Goal: Transaction & Acquisition: Purchase product/service

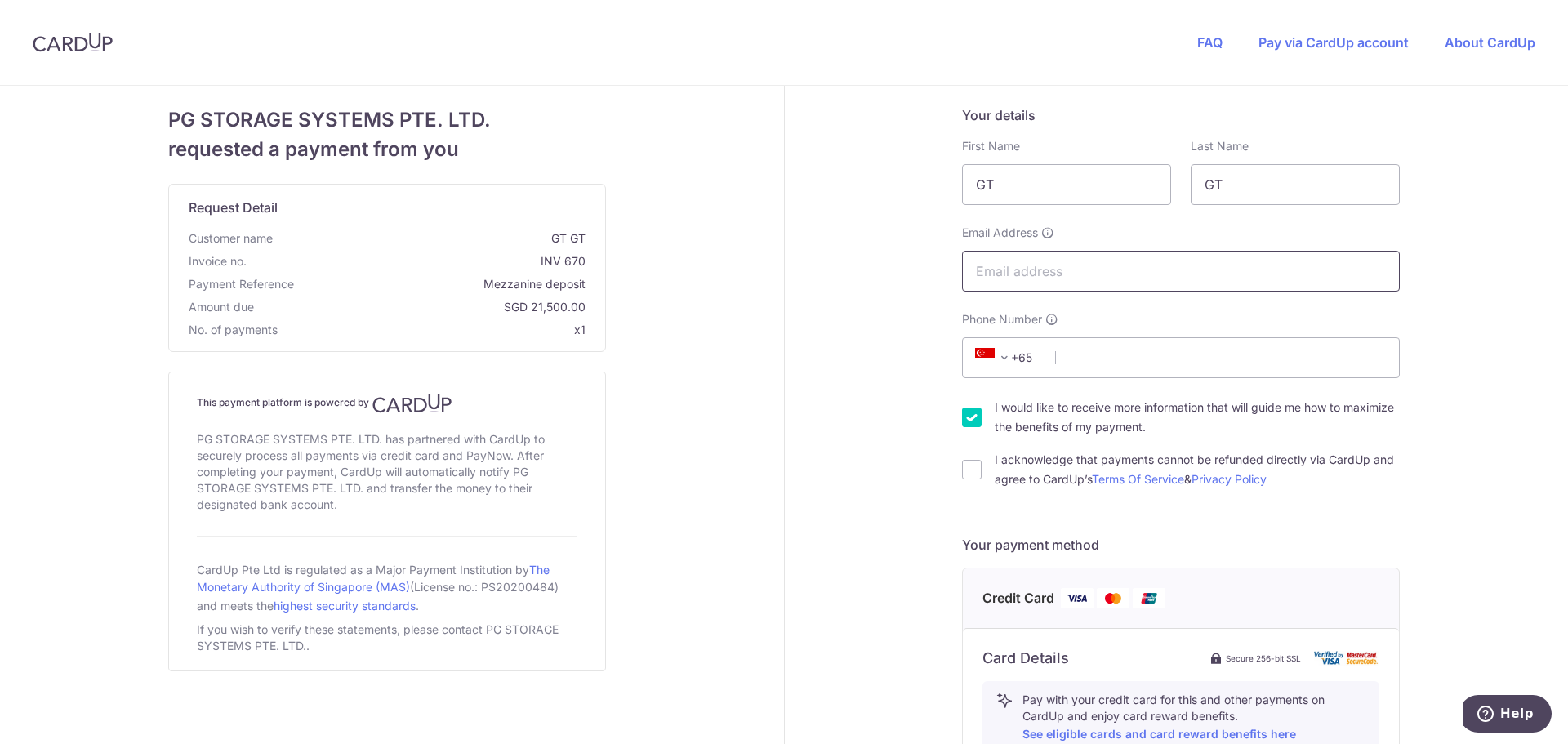
click at [1078, 274] on input "Email Address" at bounding box center [1181, 271] width 438 height 41
type input "[EMAIL_ADDRESS][DOMAIN_NAME]"
click at [857, 319] on div "Your details First Name GT Last Name GT Email Address [EMAIL_ADDRESS][DOMAIN_NA…" at bounding box center [1182, 703] width 794 height 1235
click at [1013, 190] on input "GT" at bounding box center [1066, 184] width 209 height 41
type input "G"
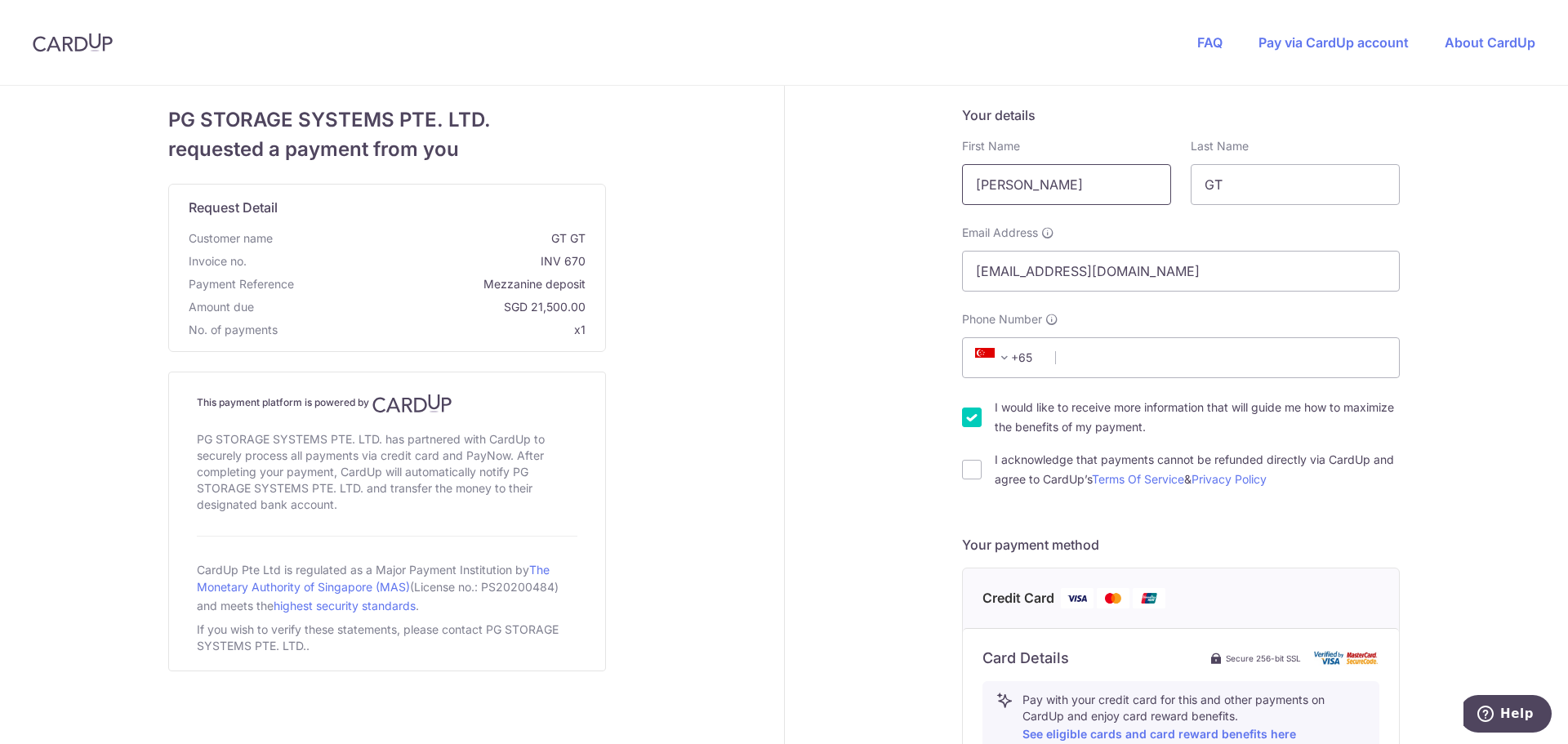
type input "[PERSON_NAME]"
type input "Tan"
click at [921, 242] on div "Your details First Name [PERSON_NAME] Required Last Name [PERSON_NAME] Email Ad…" at bounding box center [1182, 703] width 794 height 1235
click at [1115, 345] on input "Phone Number" at bounding box center [1181, 358] width 438 height 41
type input "97966679"
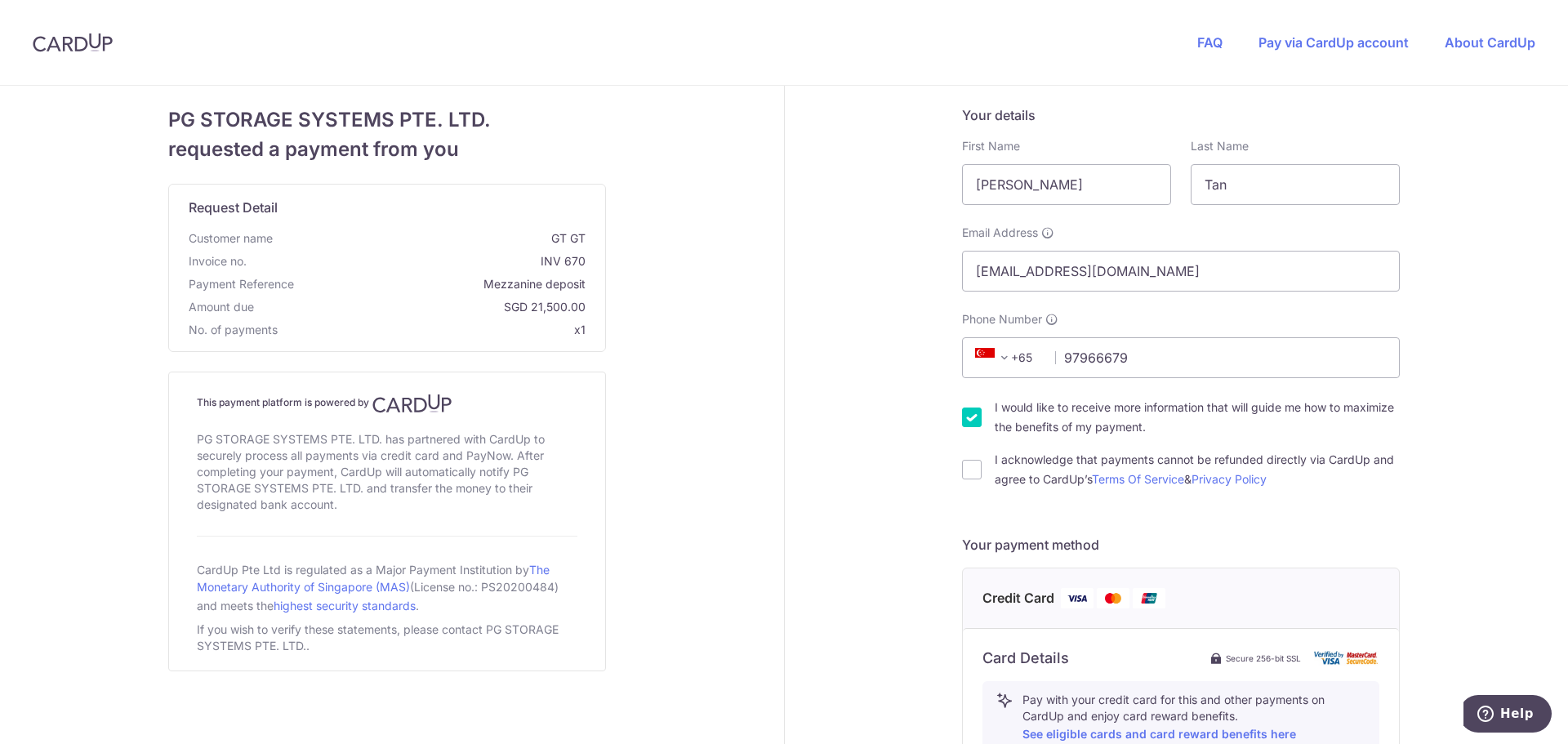
click at [851, 450] on div "Your details First Name [PERSON_NAME] Required Last Name [PERSON_NAME] Email Ad…" at bounding box center [1182, 703] width 794 height 1235
click at [967, 468] on input "I acknowledge that payments cannot be refunded directly via CardUp and agree to…" at bounding box center [972, 469] width 20 height 20
checkbox input "true"
click at [970, 421] on input "I would like to receive more information that will guide me how to maximize the…" at bounding box center [972, 417] width 20 height 20
checkbox input "false"
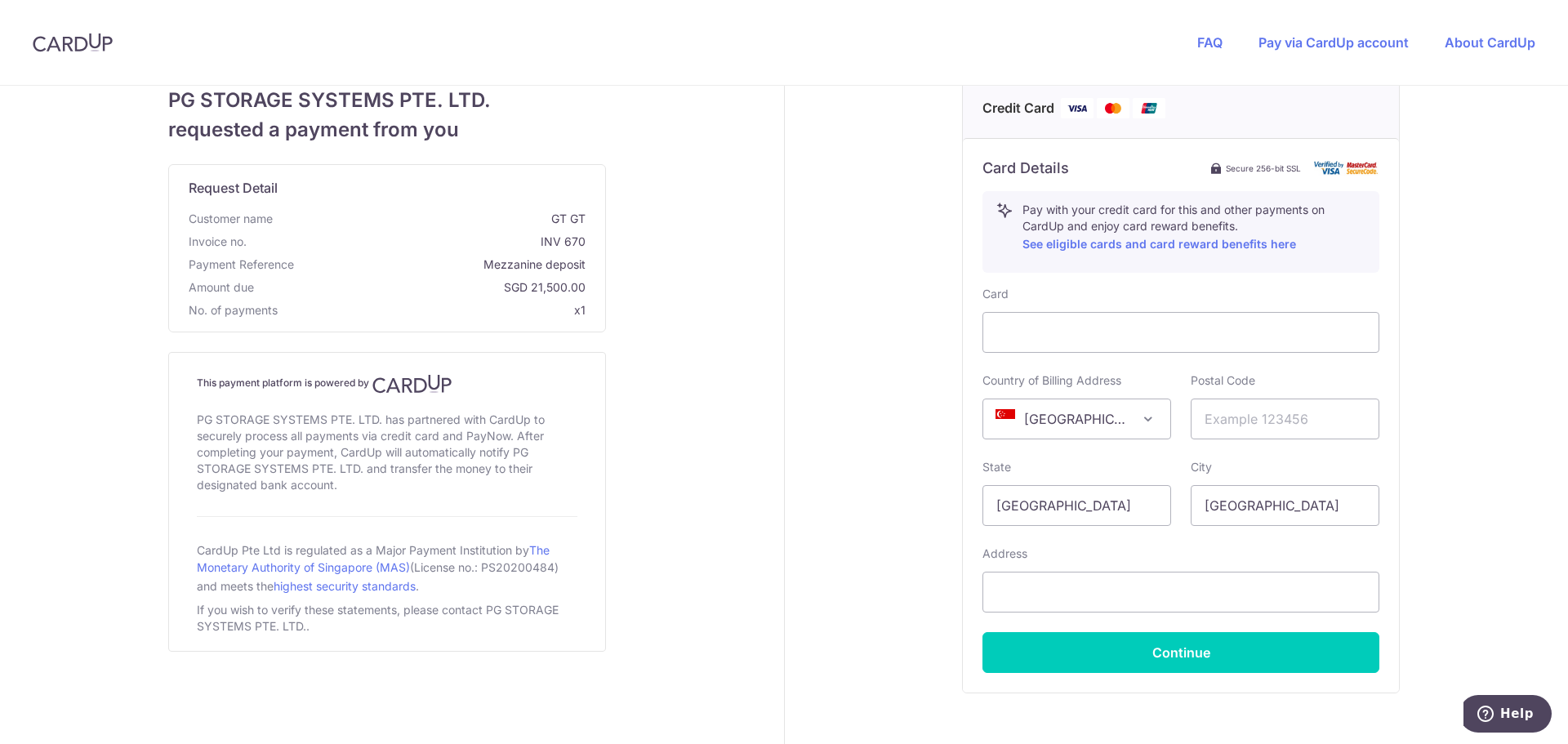
scroll to position [571, 0]
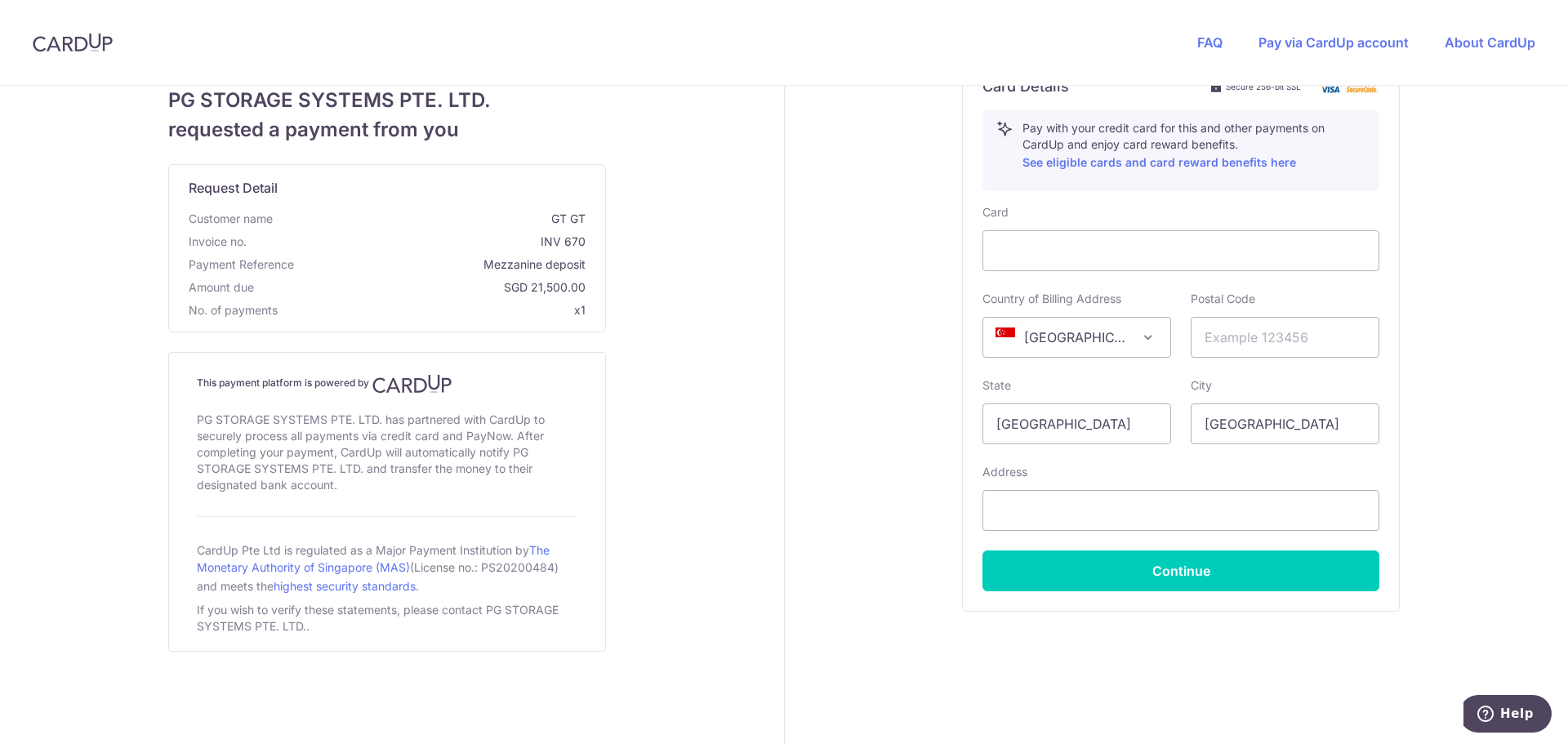
click at [865, 355] on div "Your details First Name [PERSON_NAME] Required Last Name [PERSON_NAME] Email Ad…" at bounding box center [1182, 132] width 794 height 1235
click at [1249, 340] on input "text" at bounding box center [1284, 337] width 188 height 41
type input "730037"
click at [876, 429] on div "Your details First Name [PERSON_NAME] Required Last Name [PERSON_NAME] Email Ad…" at bounding box center [1182, 132] width 794 height 1235
click at [1066, 510] on input "text" at bounding box center [1181, 510] width 397 height 41
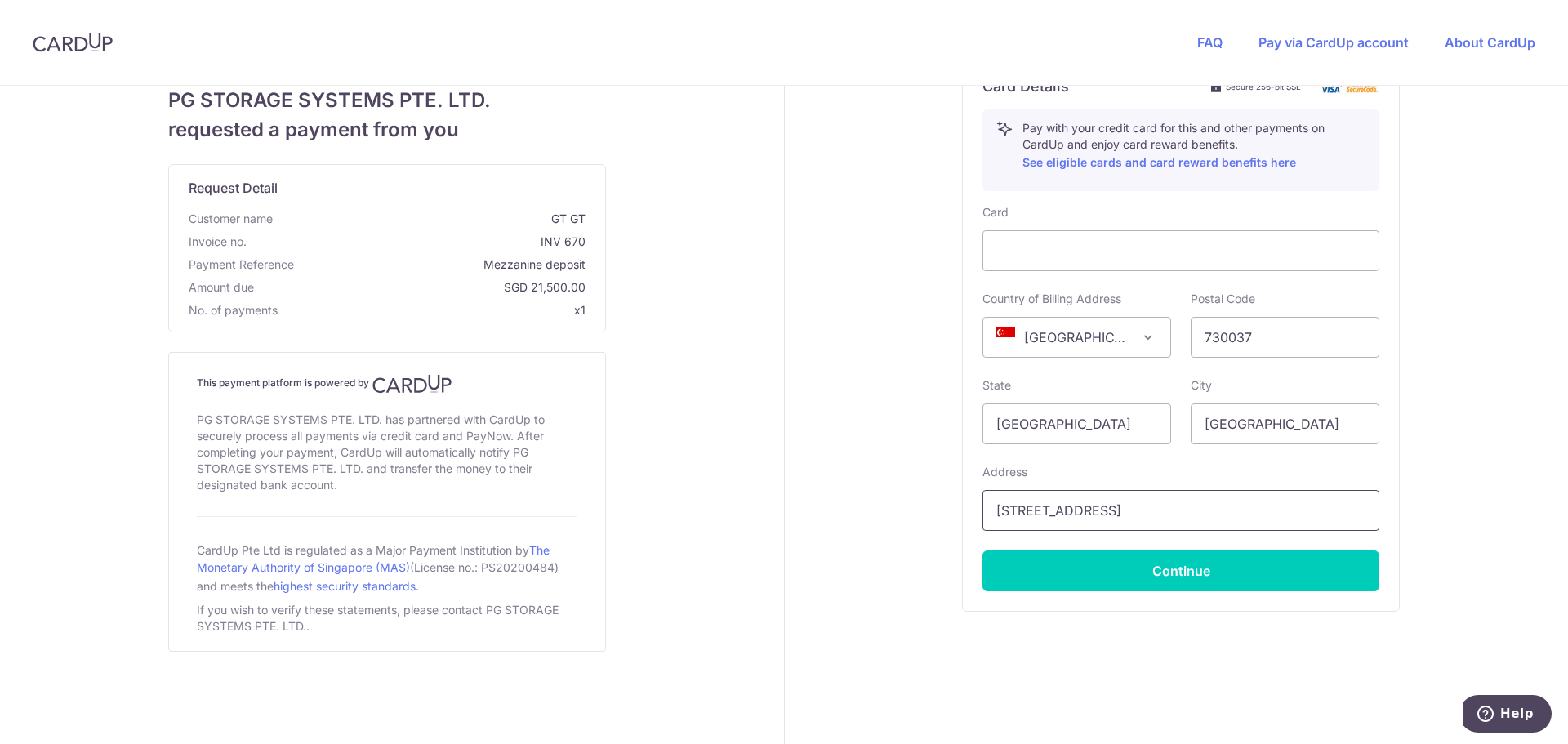
type input "[STREET_ADDRESS]"
click at [879, 551] on div "Your details First Name [PERSON_NAME] Required Last Name [PERSON_NAME] Email Ad…" at bounding box center [1182, 132] width 794 height 1235
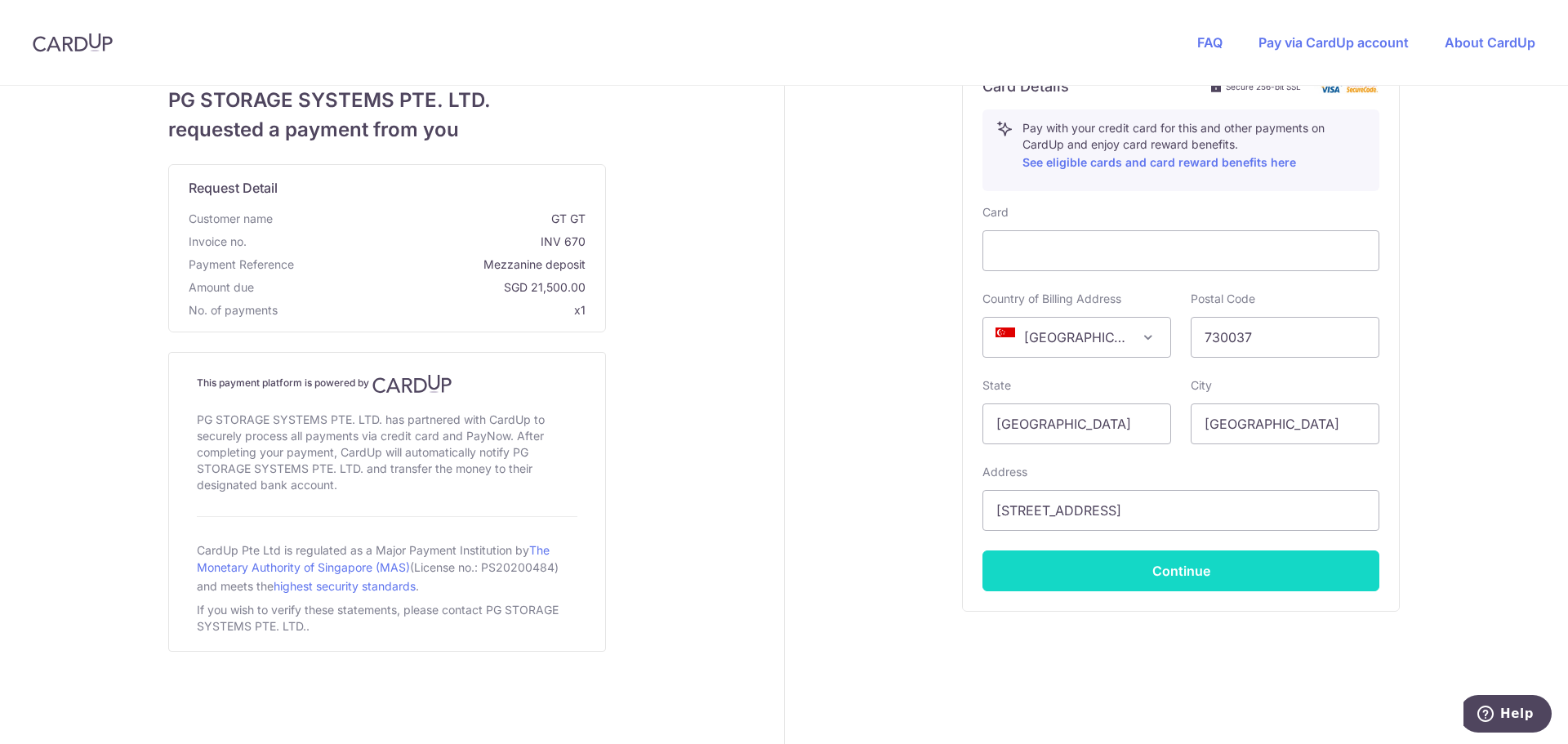
click at [1158, 568] on button "Continue" at bounding box center [1181, 570] width 397 height 41
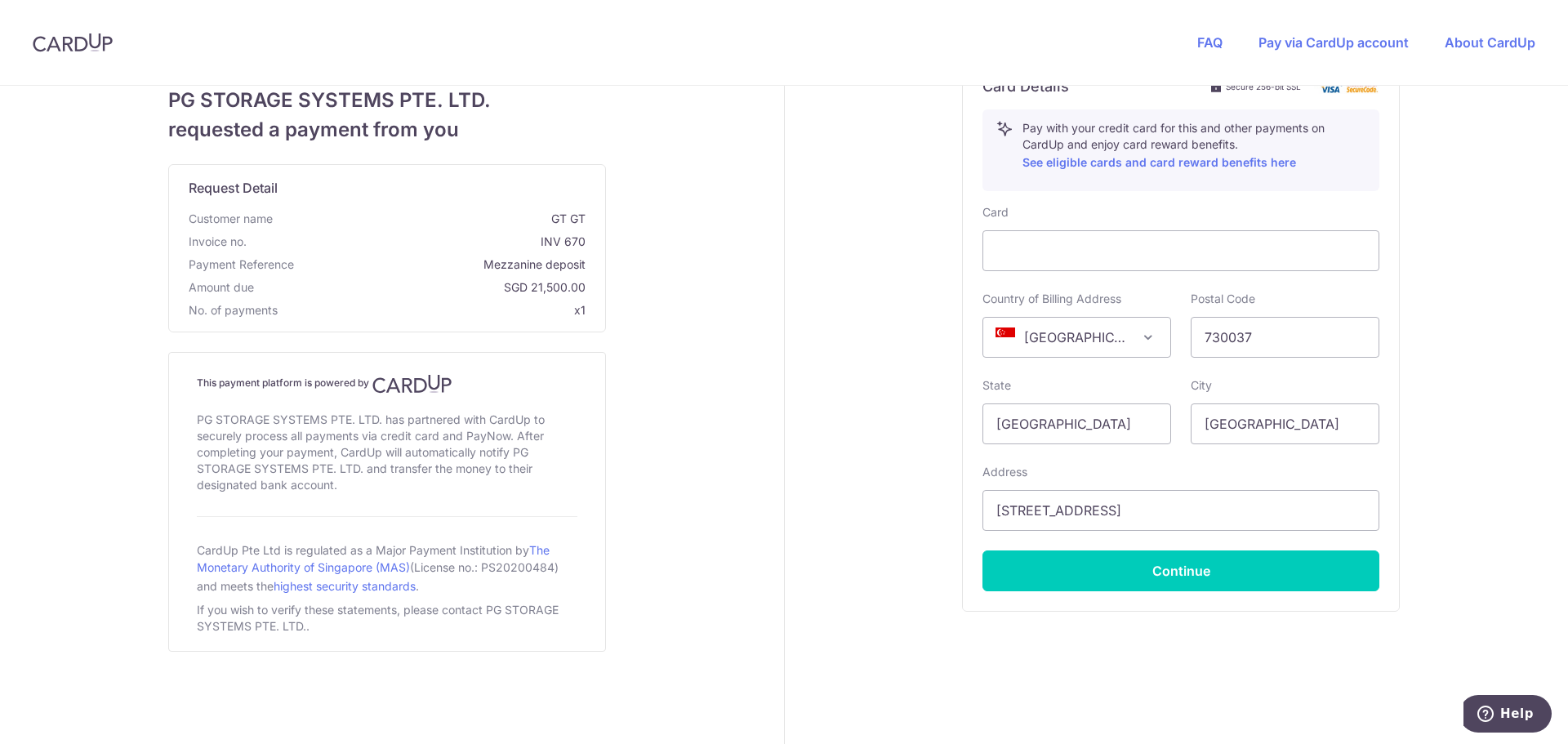
click at [1436, 215] on div "Your details First Name [PERSON_NAME] Required Last Name [PERSON_NAME] Email Ad…" at bounding box center [1182, 132] width 794 height 1235
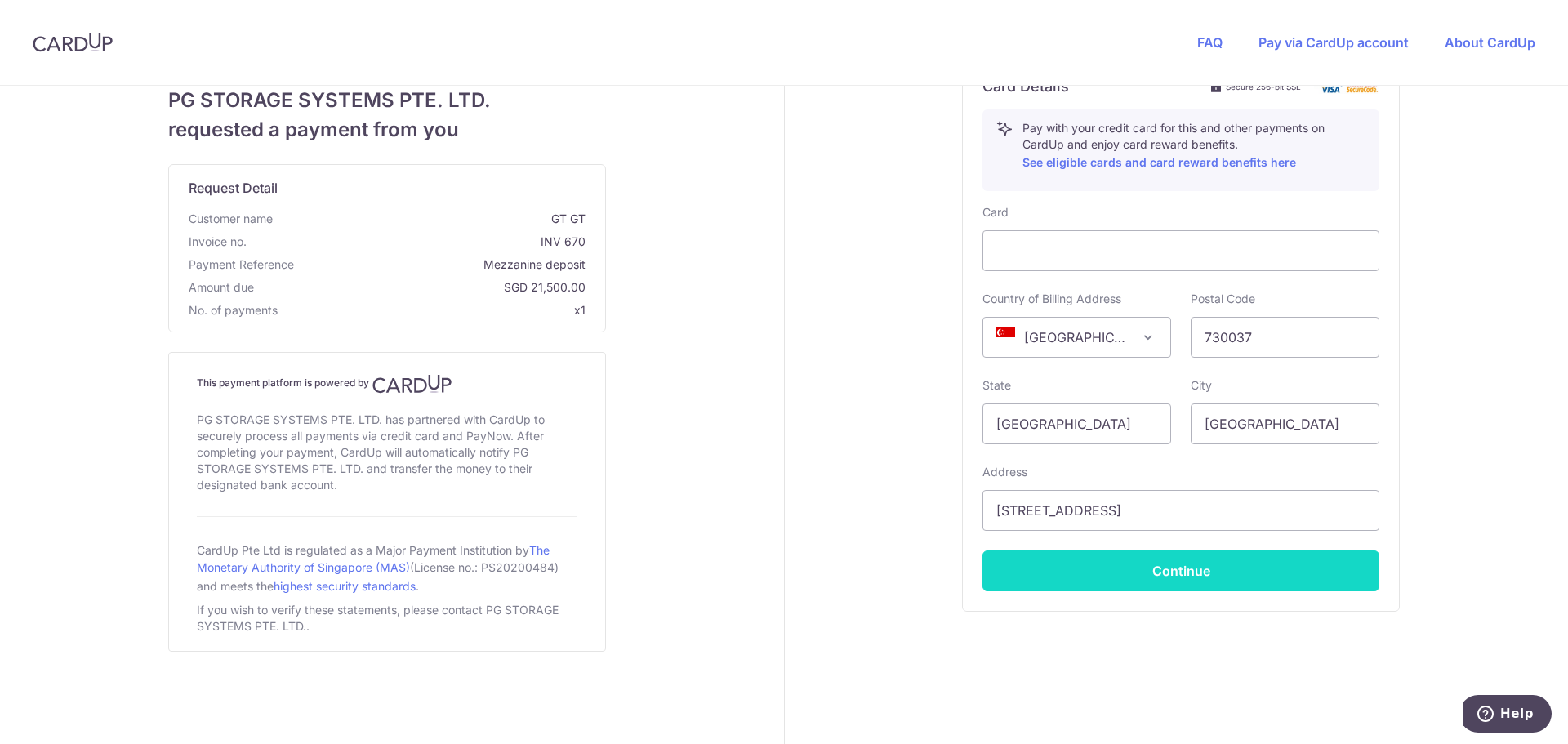
click at [1218, 566] on button "Continue" at bounding box center [1181, 570] width 397 height 41
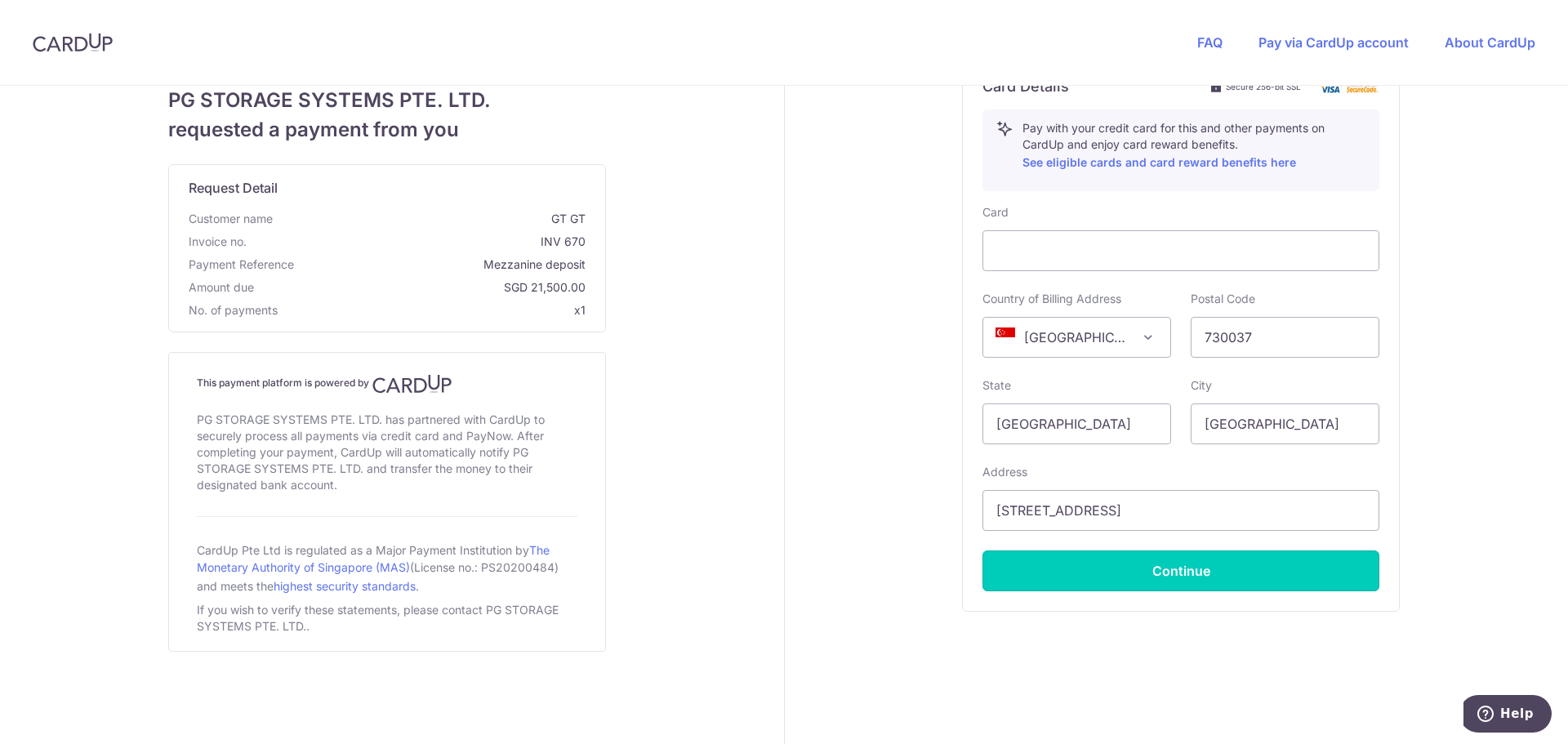
type input "**** 1238"
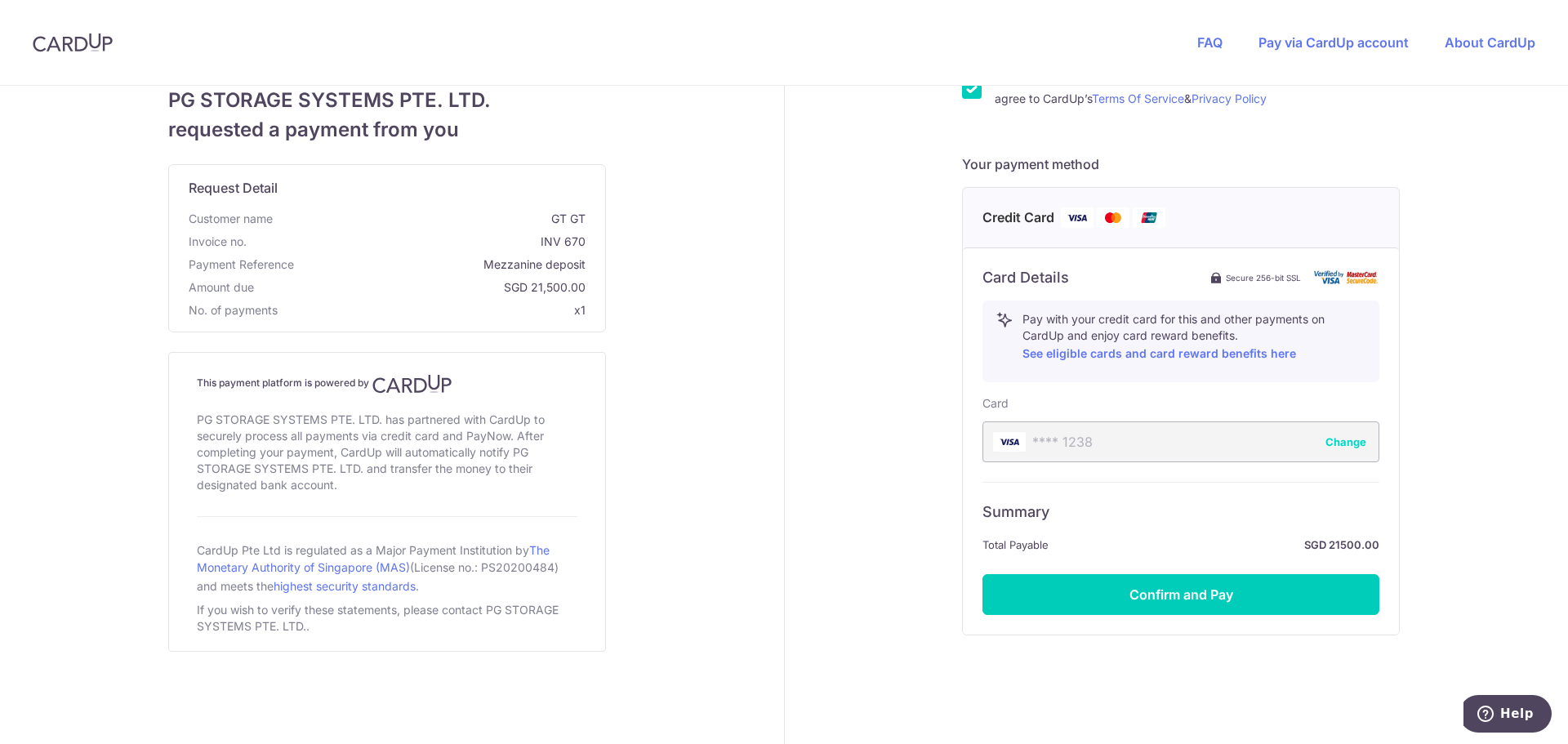
scroll to position [411, 0]
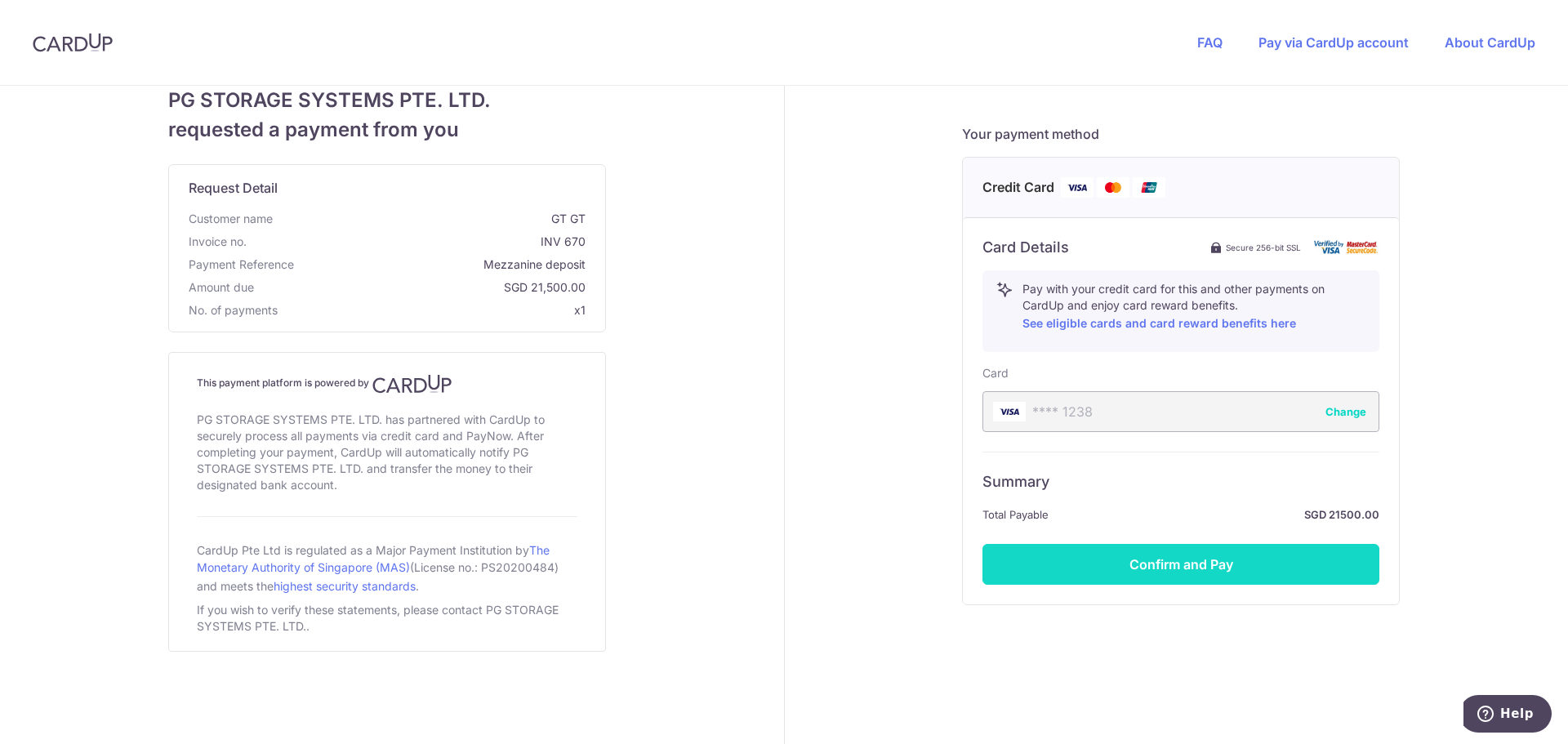
click at [1241, 558] on button "Confirm and Pay" at bounding box center [1181, 565] width 397 height 41
